Goal: Obtain resource: Obtain resource

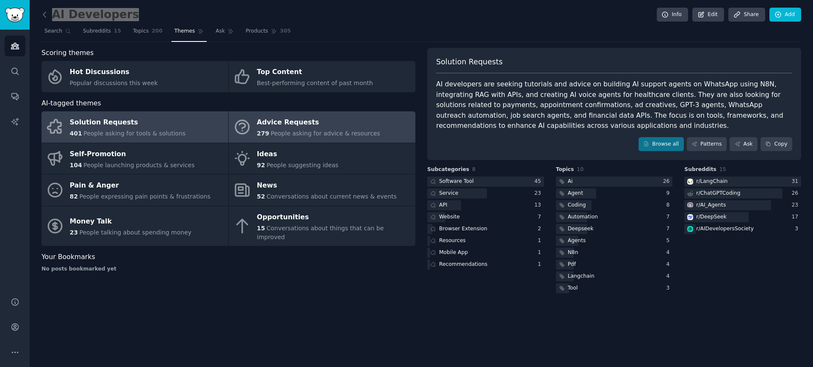
click at [291, 139] on link "Advice Requests 279 People asking for advice & resources" at bounding box center [322, 126] width 187 height 31
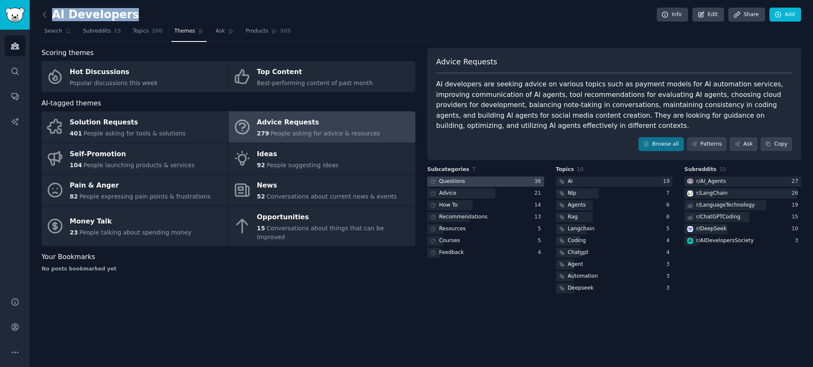
click at [486, 184] on div at bounding box center [485, 182] width 117 height 11
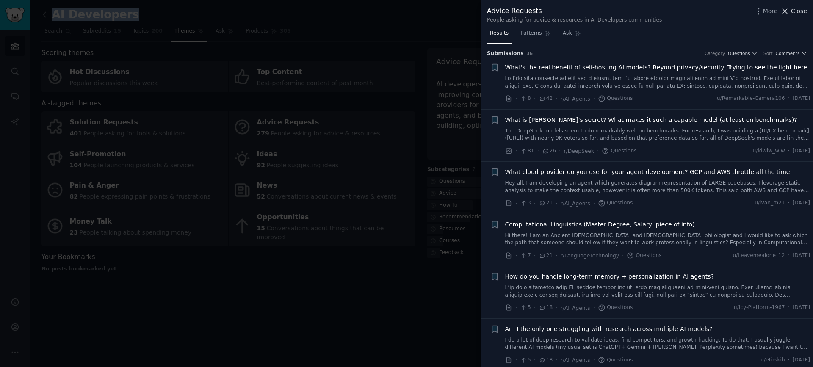
click at [788, 11] on icon at bounding box center [785, 11] width 9 height 9
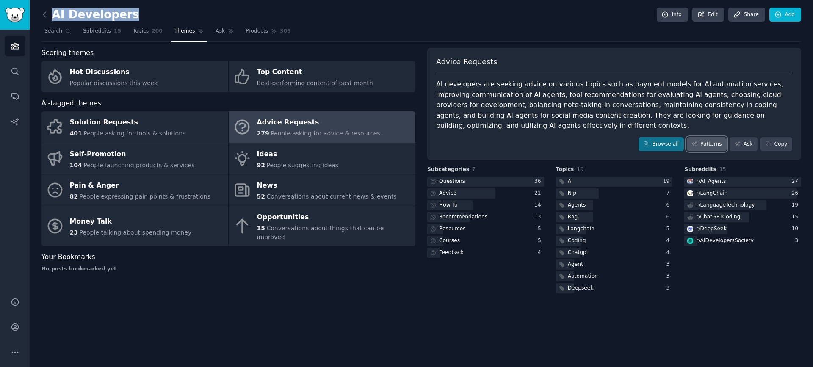
click at [709, 142] on link "Patterns" at bounding box center [707, 144] width 40 height 14
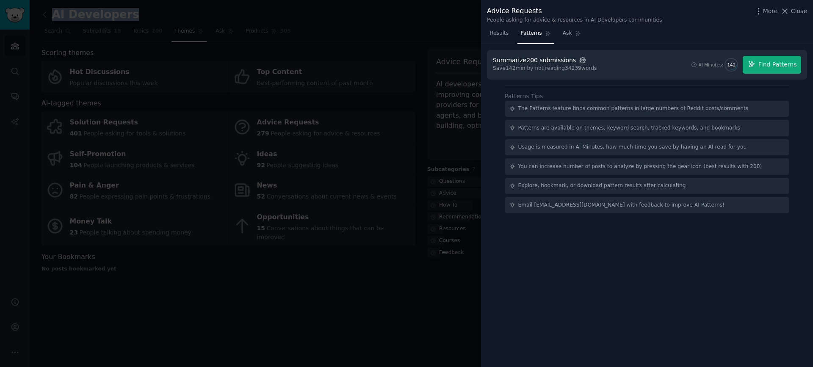
click at [582, 60] on icon "button" at bounding box center [583, 60] width 2 height 2
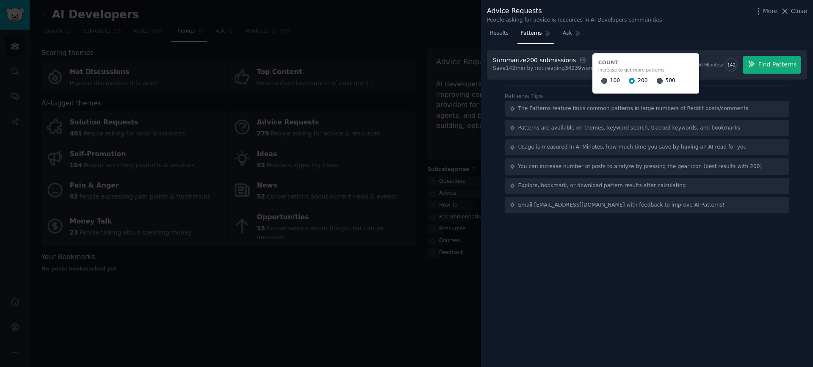
click at [660, 82] on div "500" at bounding box center [666, 81] width 19 height 14
click at [657, 80] on input "500" at bounding box center [660, 81] width 6 height 6
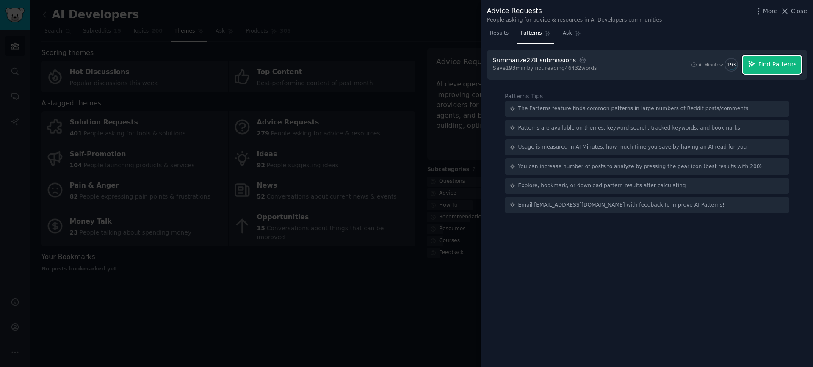
click at [772, 64] on span "Find Patterns" at bounding box center [778, 64] width 39 height 9
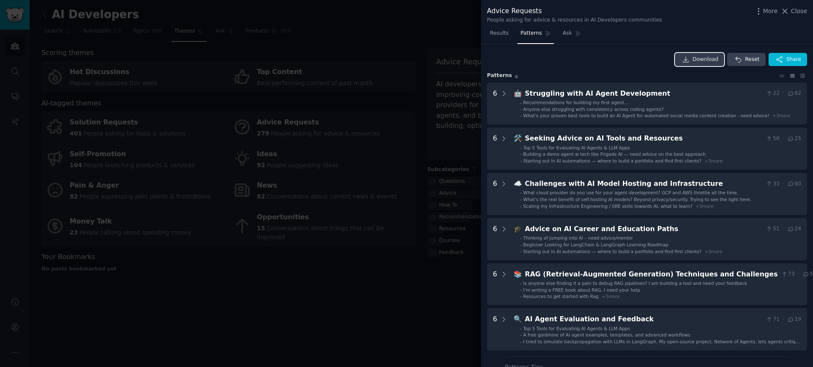
click at [705, 56] on span "Download" at bounding box center [706, 60] width 26 height 8
